Goal: Task Accomplishment & Management: Use online tool/utility

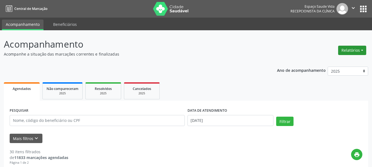
click at [359, 53] on button "Relatórios" at bounding box center [352, 50] width 28 height 9
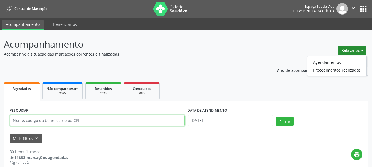
click at [102, 119] on input "text" at bounding box center [97, 120] width 175 height 11
paste input "SEXTA NOME PLANO CONATO DATA DE NASC 07:30 [PERSON_NAME] SC 98714-3474 [DATE] 0…"
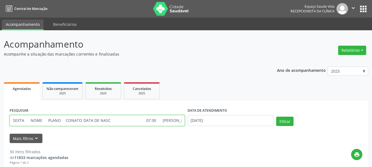
scroll to position [0, 2073]
drag, startPoint x: 108, startPoint y: 122, endPoint x: 16, endPoint y: 122, distance: 92.5
click at [16, 122] on input "SEXTA NOME PLANO CONATO DATA DE NASC 07:30 [PERSON_NAME] SC 98714-3474 [DATE] 0…" at bounding box center [97, 120] width 175 height 11
type input "S"
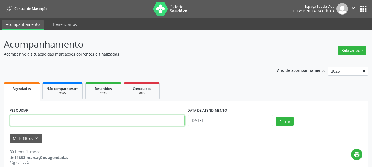
click at [73, 119] on input "text" at bounding box center [97, 120] width 175 height 11
type input "valdeck"
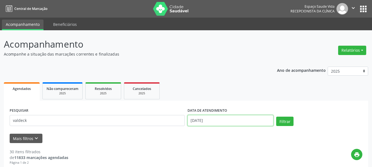
click at [228, 122] on input "[DATE]" at bounding box center [230, 120] width 86 height 11
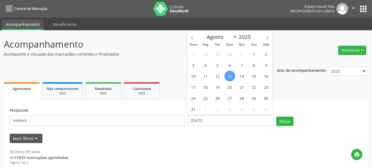
click at [231, 73] on span "13" at bounding box center [229, 76] width 11 height 11
type input "[DATE]"
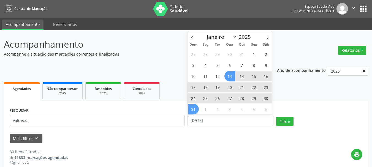
click at [195, 110] on span "31" at bounding box center [193, 109] width 11 height 11
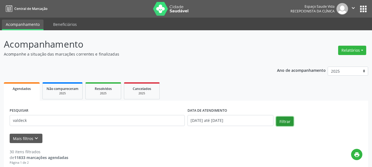
click at [282, 119] on button "Filtrar" at bounding box center [284, 121] width 17 height 9
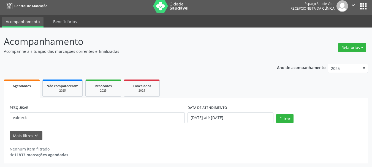
scroll to position [3, 0]
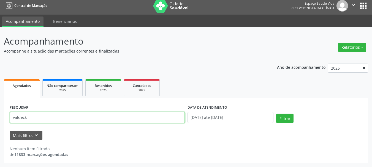
click at [25, 117] on input "valdeck" at bounding box center [97, 117] width 175 height 11
